Goal: Information Seeking & Learning: Learn about a topic

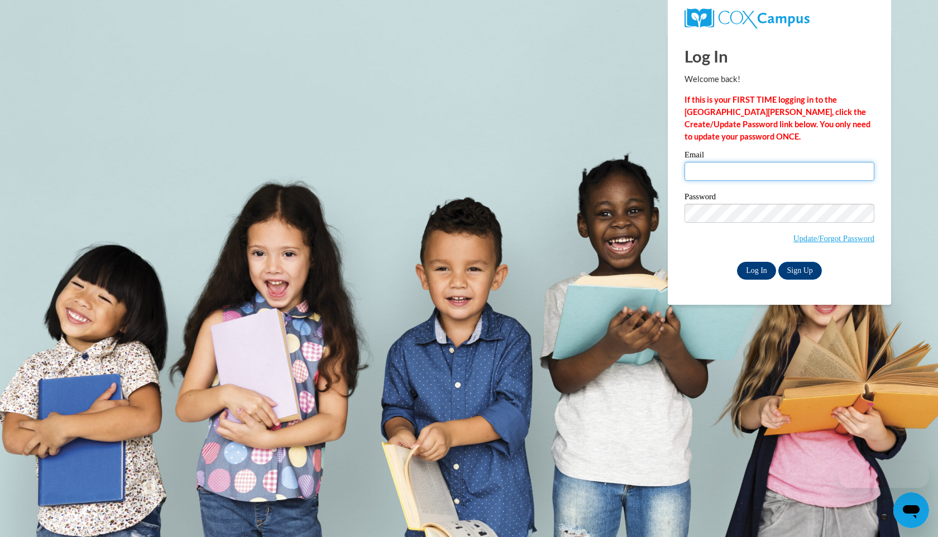
type input "mgsullivan2@crimson.ua.edu"
click at [749, 270] on input "Log In" at bounding box center [756, 271] width 39 height 18
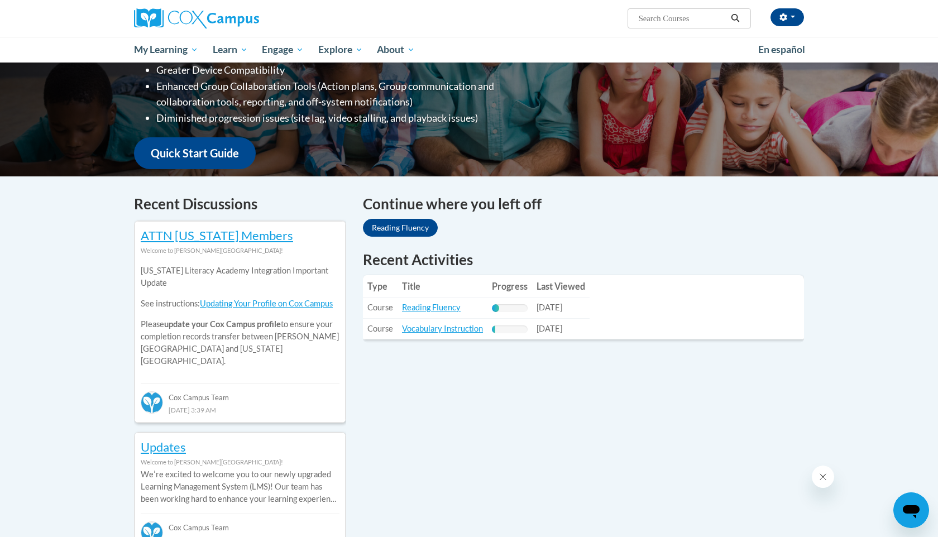
scroll to position [224, 0]
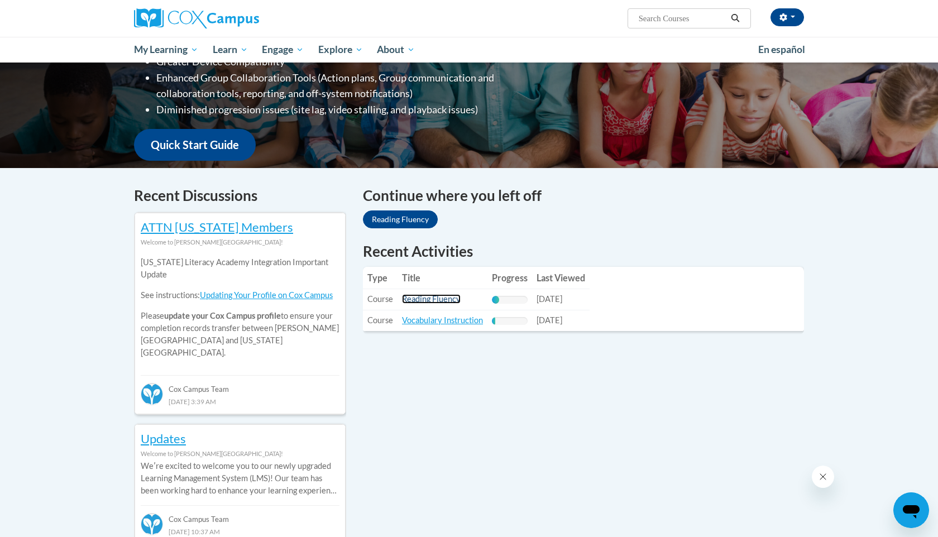
click at [429, 302] on link "Reading Fluency" at bounding box center [431, 298] width 59 height 9
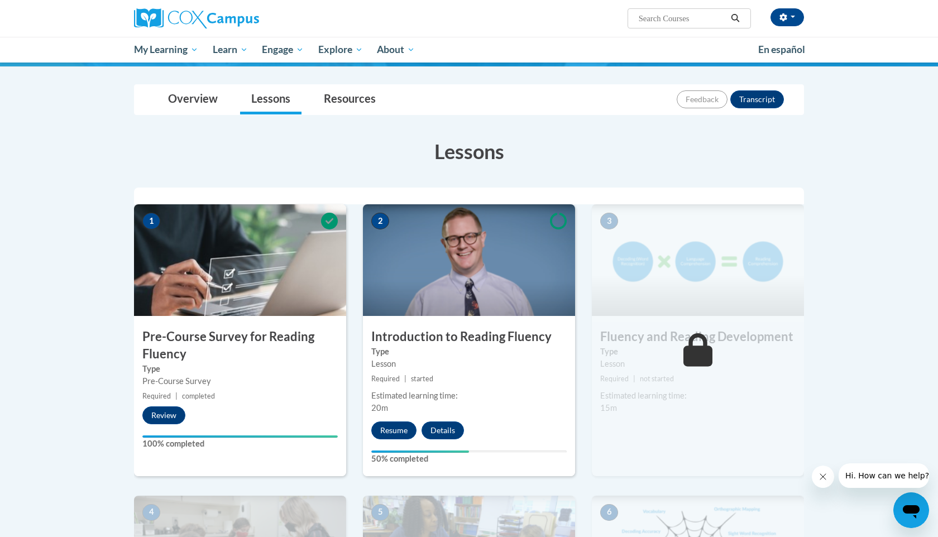
scroll to position [122, 0]
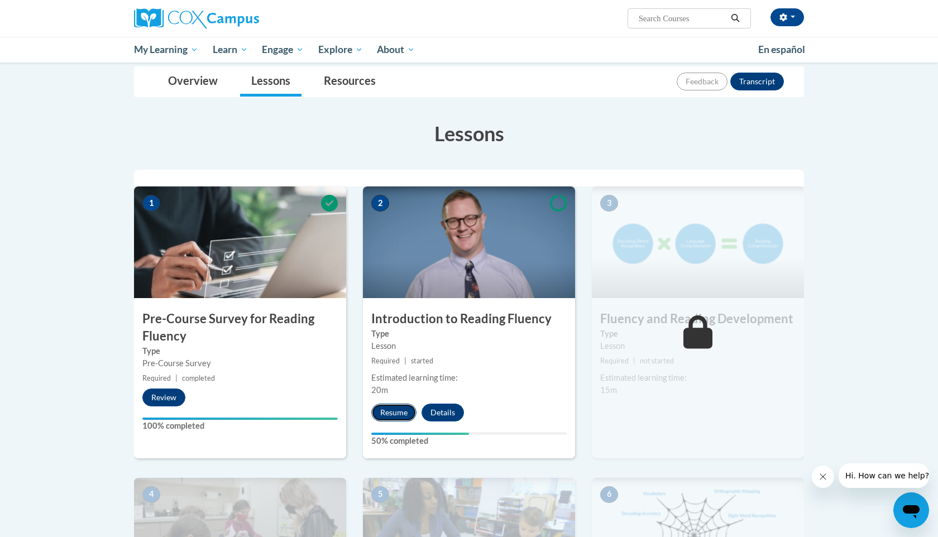
click at [396, 412] on button "Resume" at bounding box center [393, 413] width 45 height 18
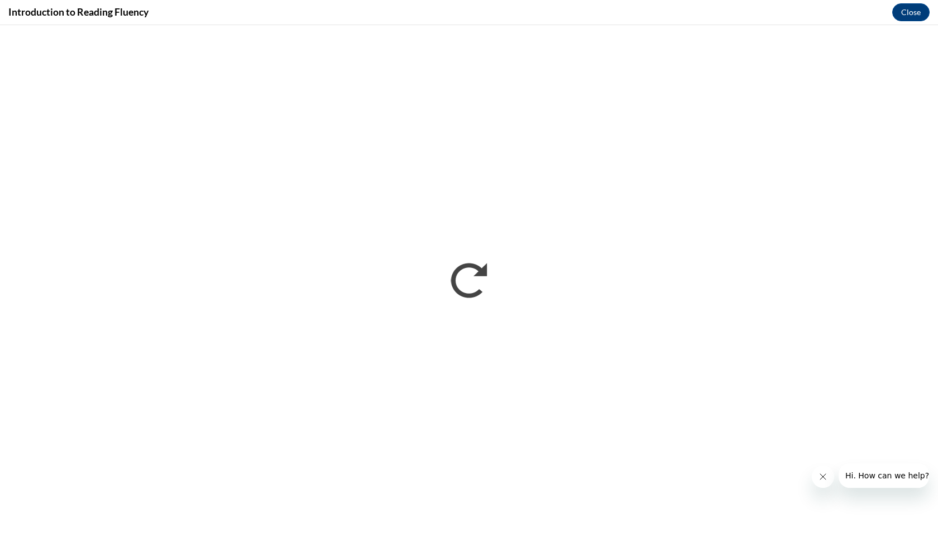
scroll to position [0, 0]
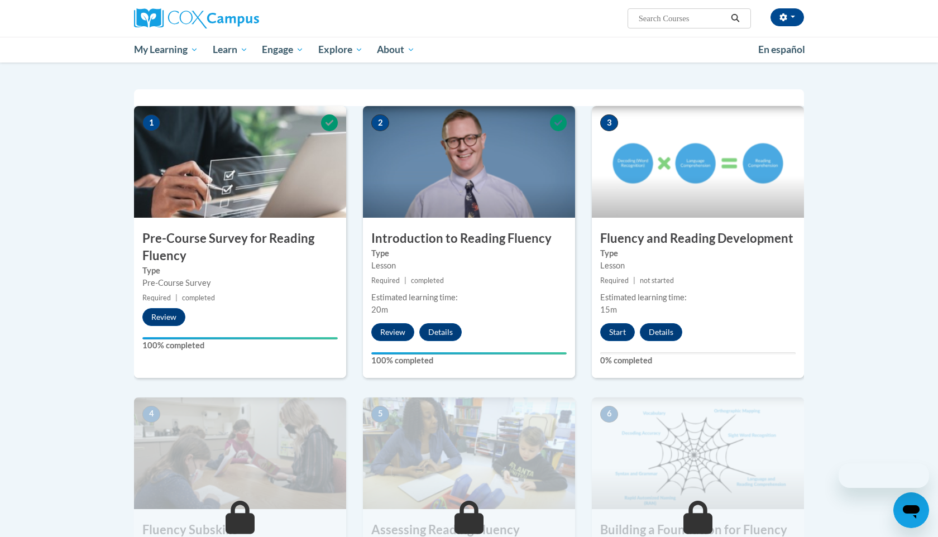
scroll to position [207, 0]
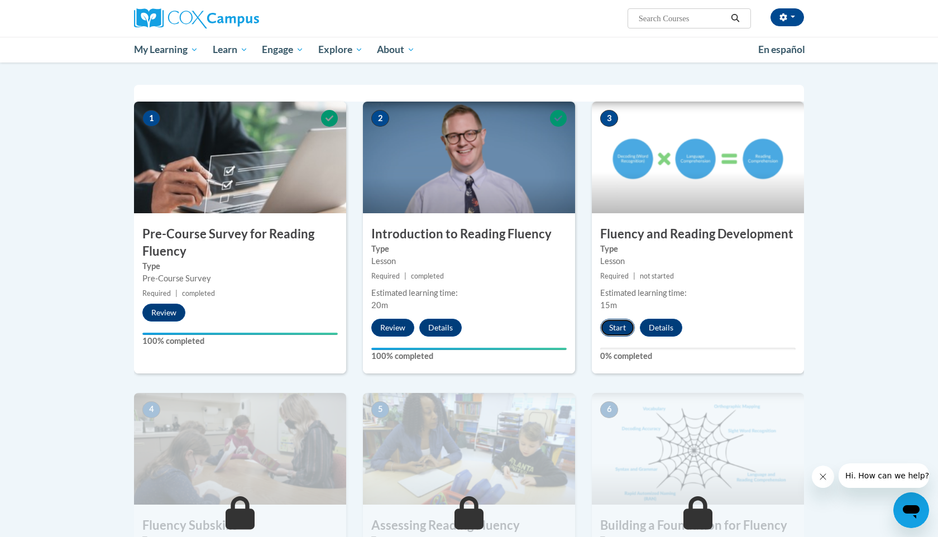
click at [623, 330] on button "Start" at bounding box center [617, 328] width 35 height 18
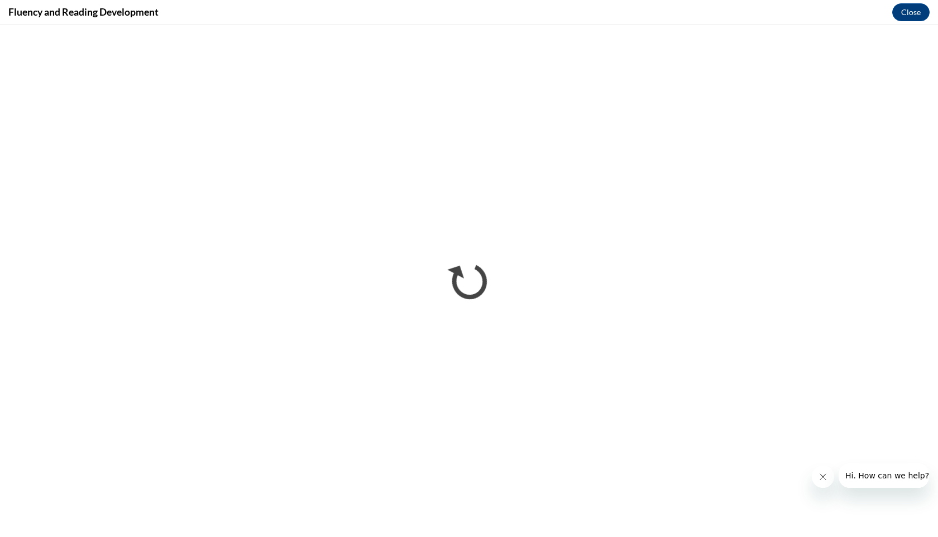
scroll to position [0, 0]
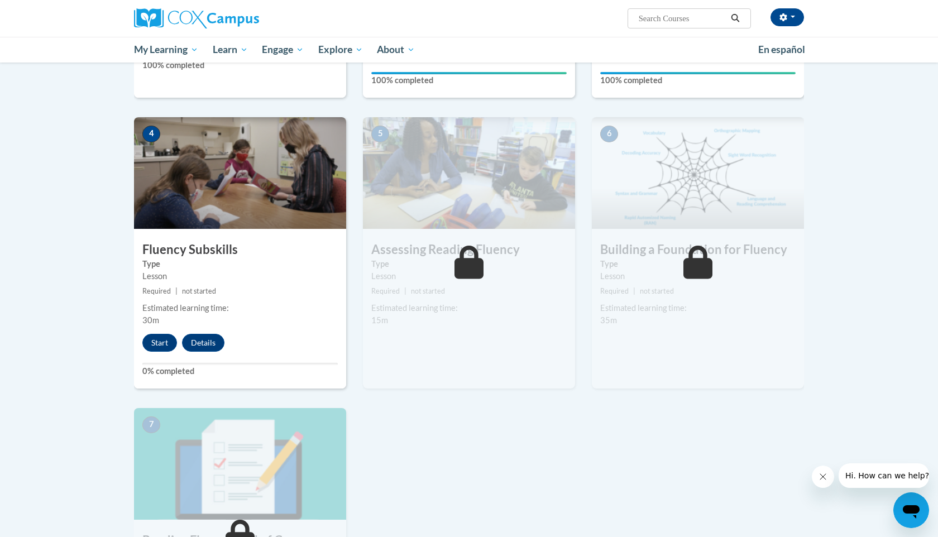
scroll to position [484, 0]
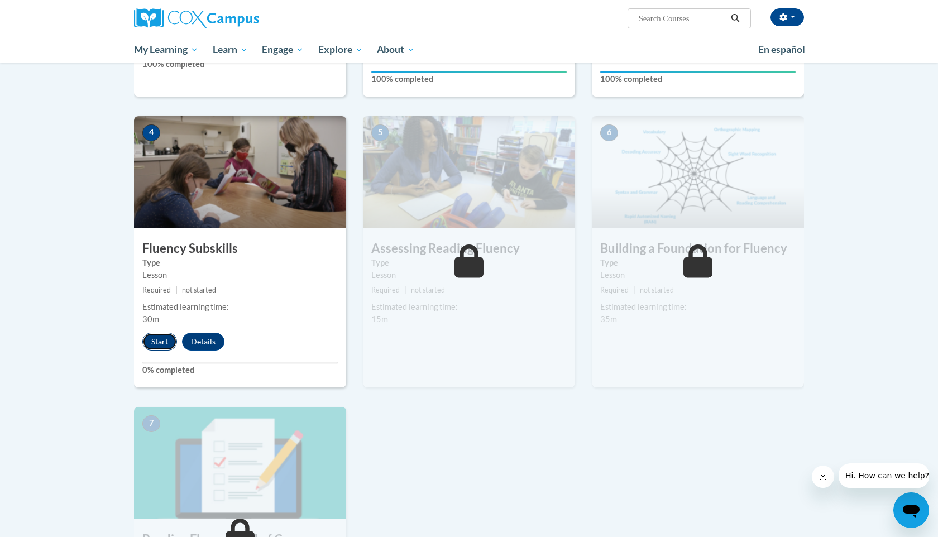
click at [157, 342] on button "Start" at bounding box center [159, 342] width 35 height 18
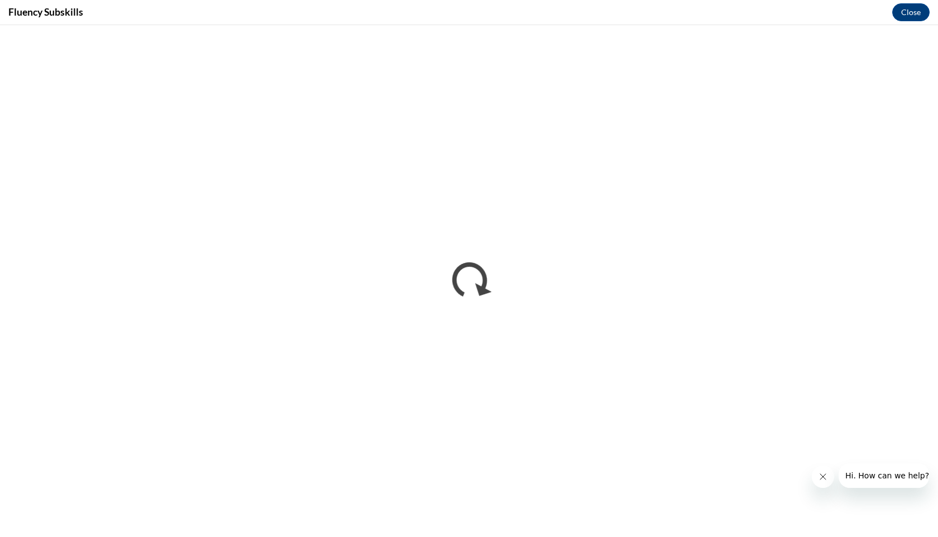
scroll to position [0, 0]
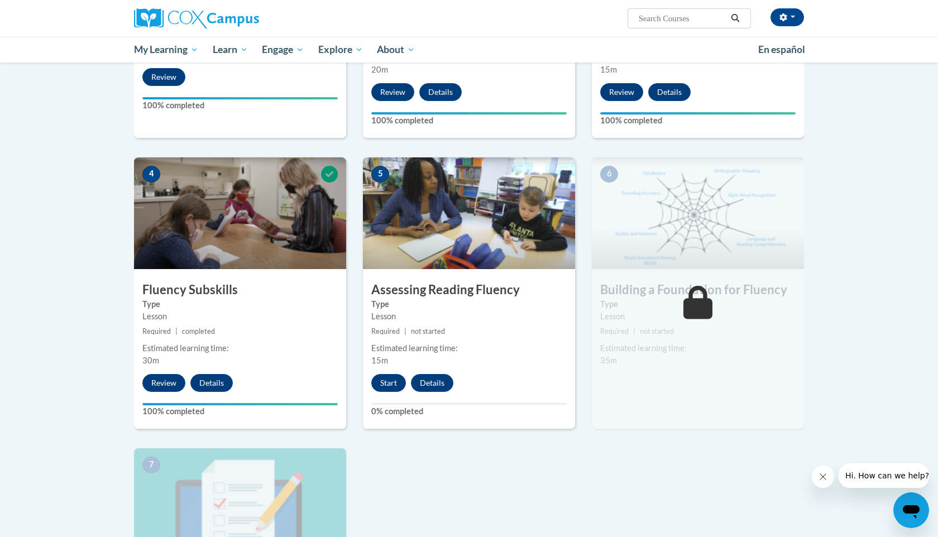
scroll to position [441, 0]
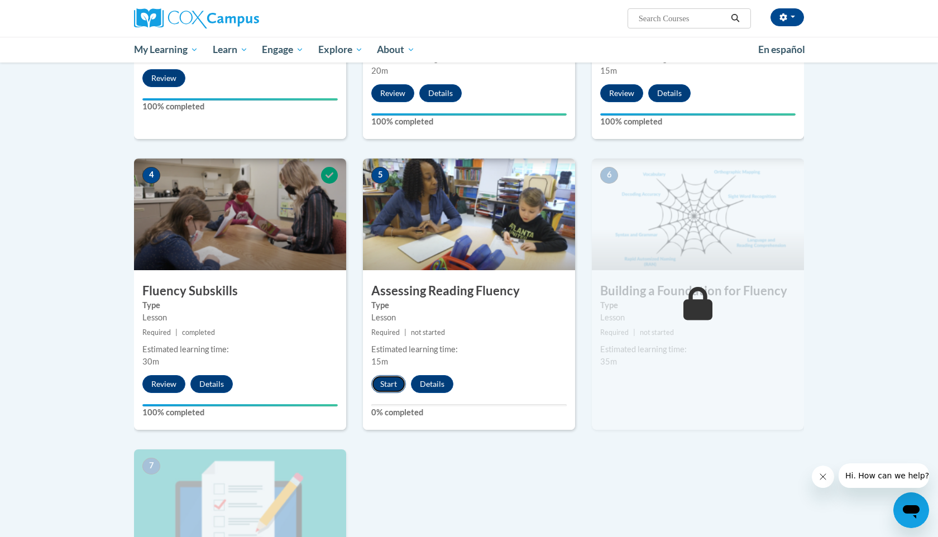
click at [385, 385] on button "Start" at bounding box center [388, 384] width 35 height 18
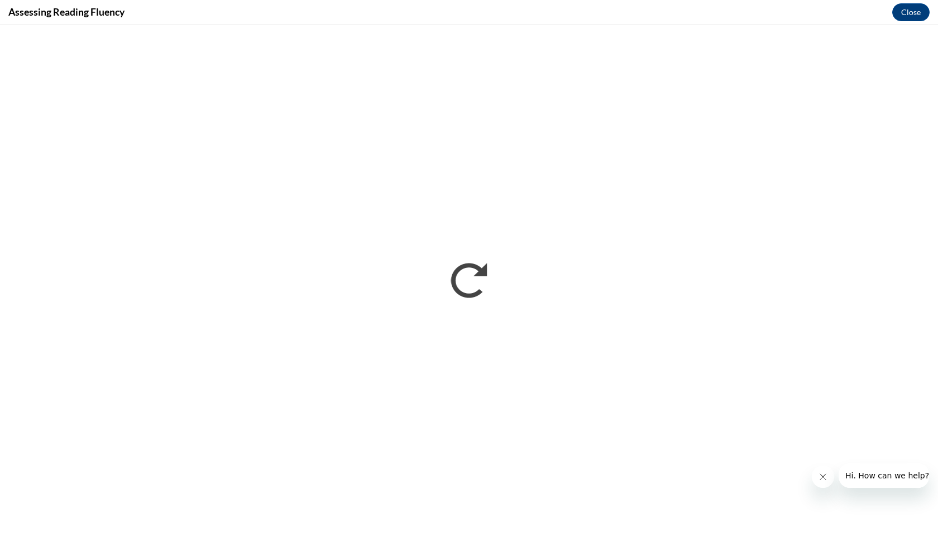
scroll to position [0, 0]
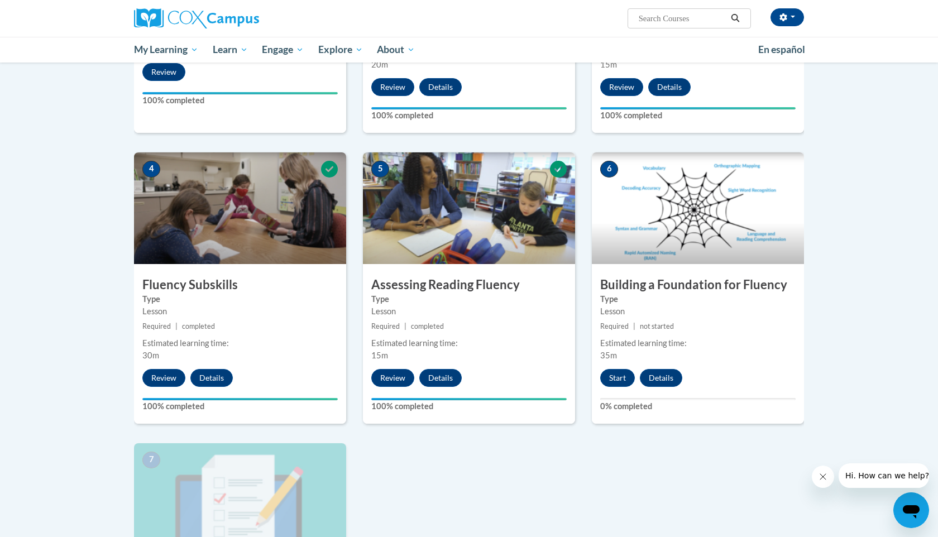
scroll to position [503, 0]
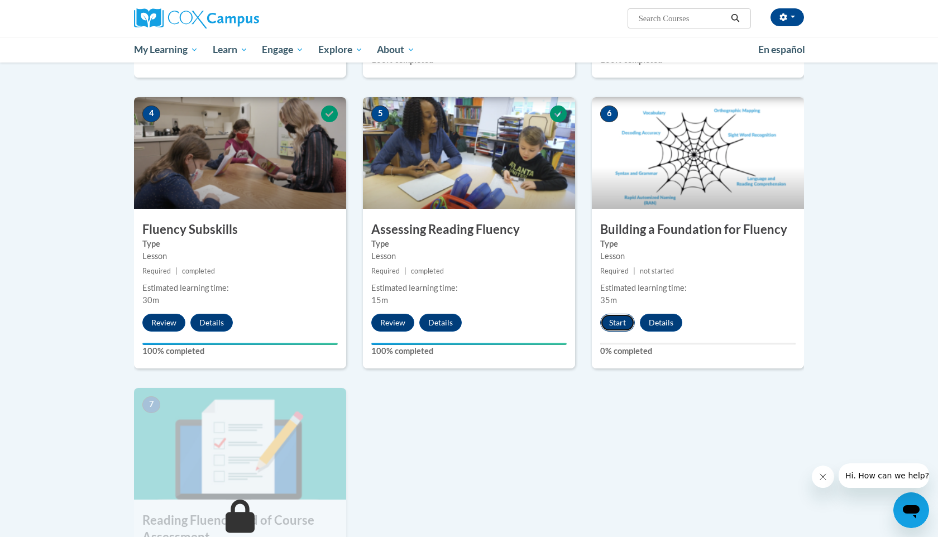
click at [619, 322] on button "Start" at bounding box center [617, 323] width 35 height 18
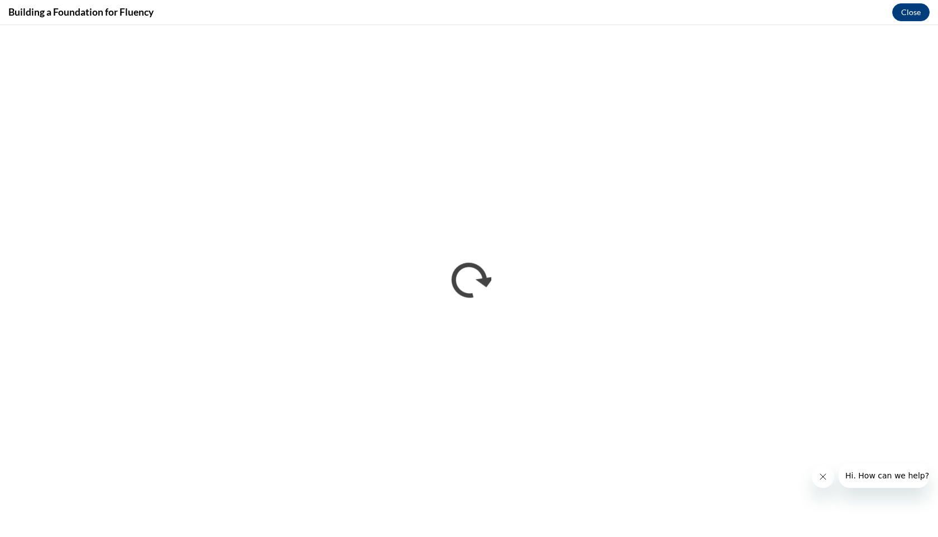
scroll to position [0, 0]
